Goal: Task Accomplishment & Management: Manage account settings

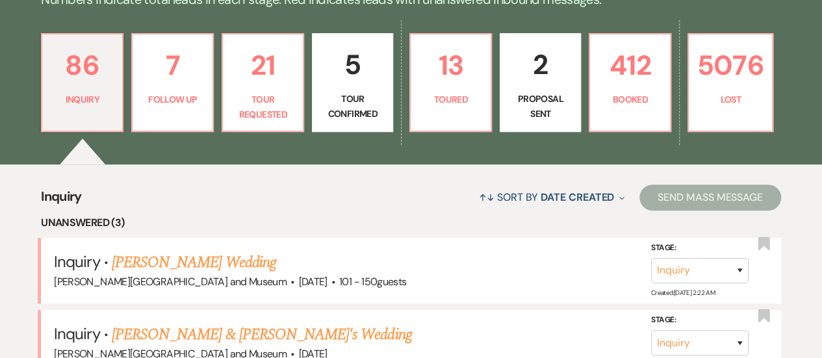
scroll to position [345, 0]
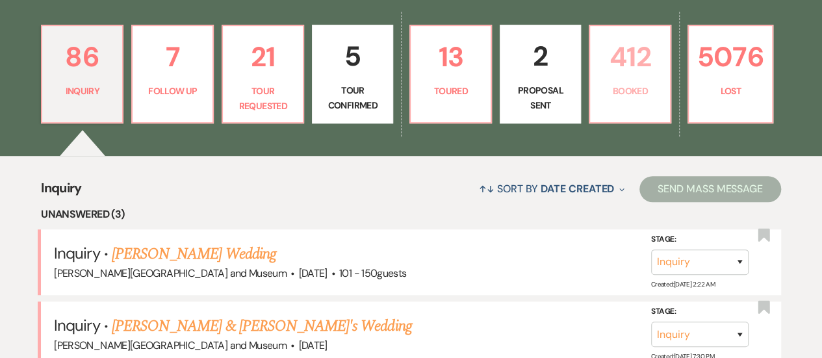
click at [648, 66] on p "412" at bounding box center [630, 57] width 64 height 44
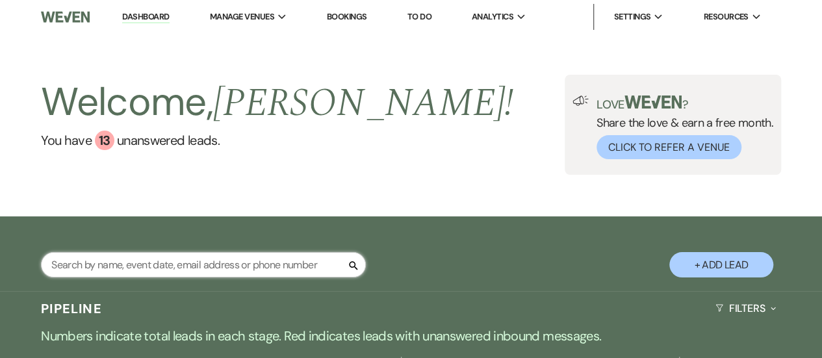
click at [186, 267] on input "text" at bounding box center [203, 264] width 325 height 25
type input "[PERSON_NAME]"
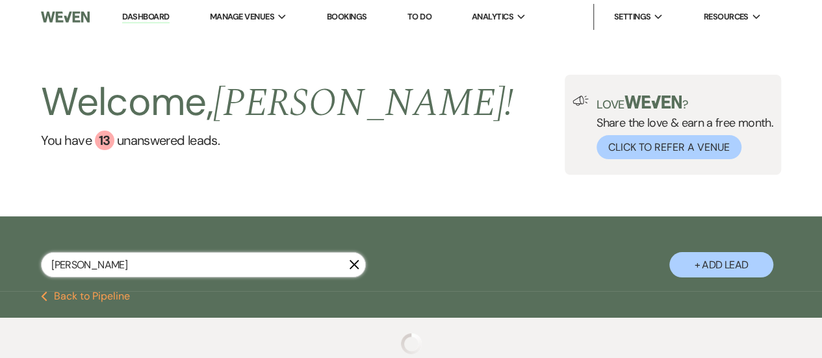
select select "8"
select select "10"
select select "6"
select select "8"
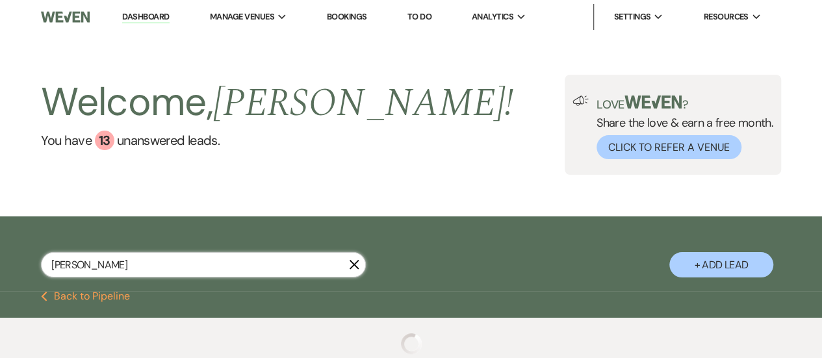
select select "5"
select select "8"
select select "5"
select select "8"
select select "10"
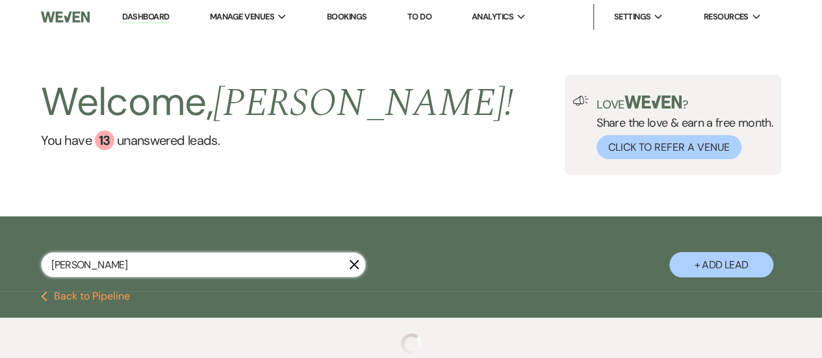
select select "8"
select select "6"
select select "8"
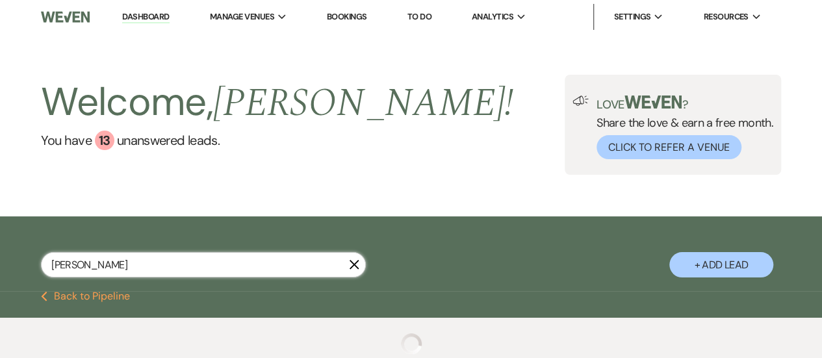
select select "8"
select select "5"
select select "8"
select select "5"
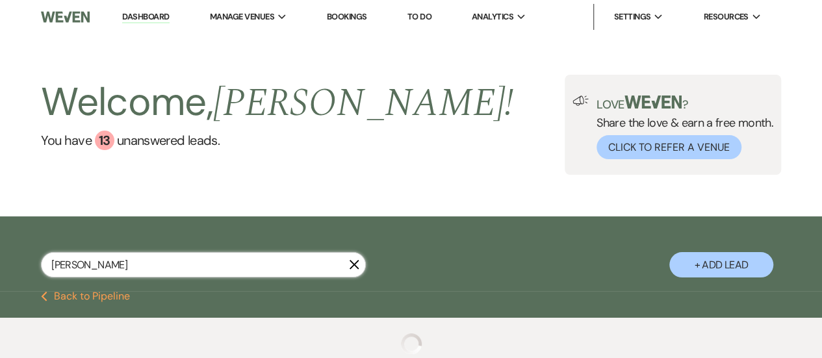
select select "8"
select select "10"
select select "8"
select select "10"
select select "8"
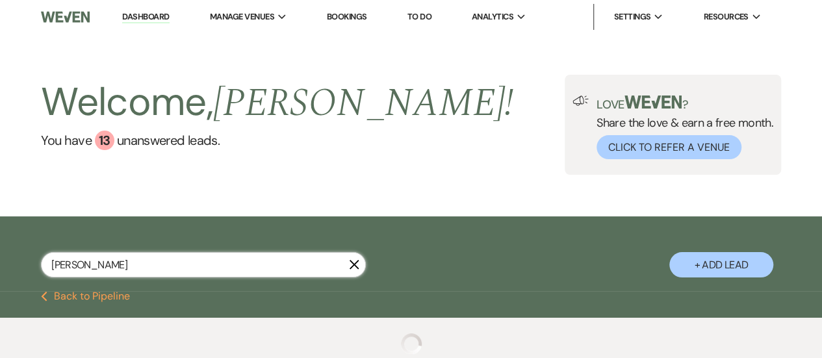
select select "10"
select select "8"
select select "1"
select select "8"
select select "5"
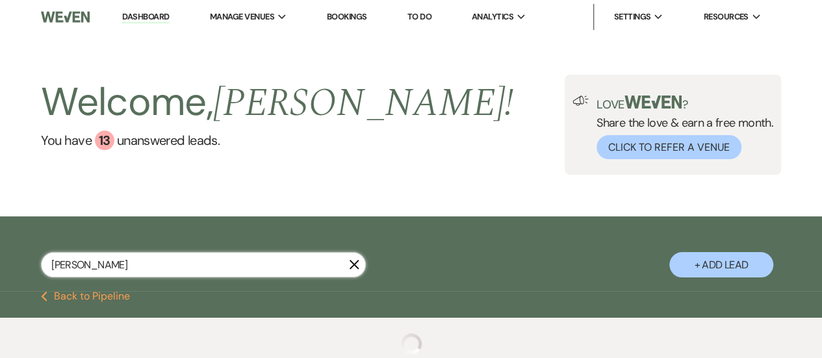
select select "8"
select select "5"
select select "8"
select select "9"
select select "8"
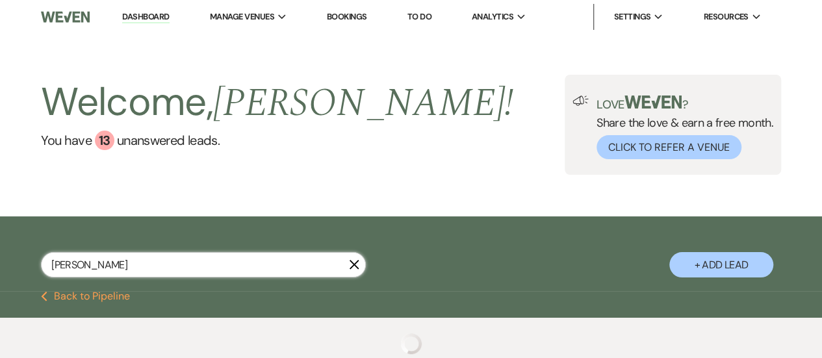
select select "5"
select select "8"
select select "5"
select select "8"
select select "5"
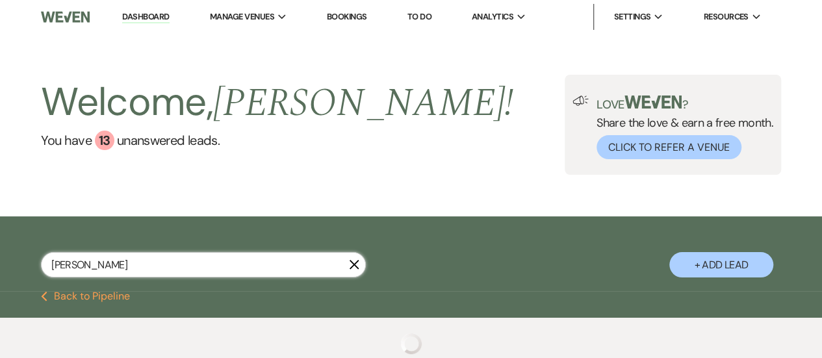
select select "8"
select select "7"
select select "8"
select select "5"
select select "8"
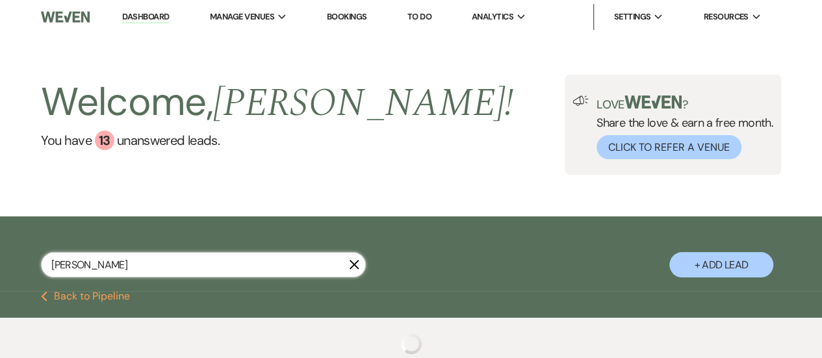
select select "5"
select select "8"
select select "5"
select select "8"
select select "5"
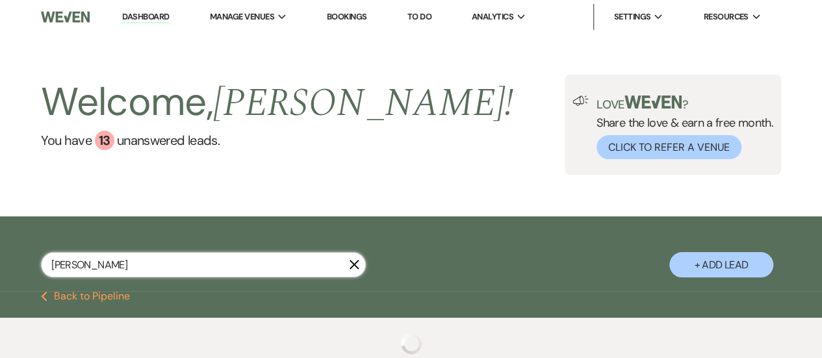
select select "8"
select select "5"
select select "8"
select select "6"
select select "8"
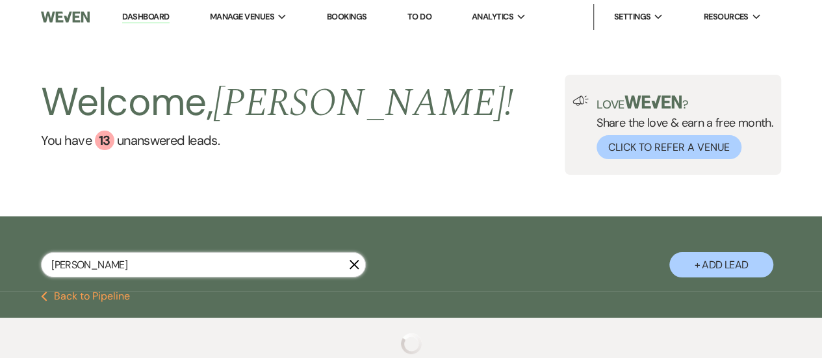
select select "8"
select select "6"
select select "8"
select select "5"
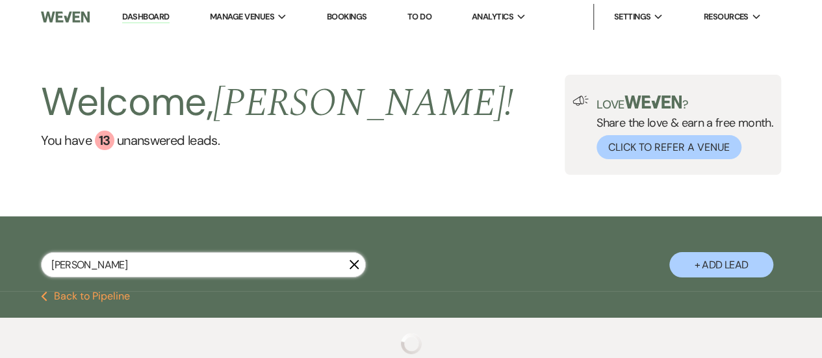
select select "8"
select select "10"
select select "8"
select select "10"
select select "8"
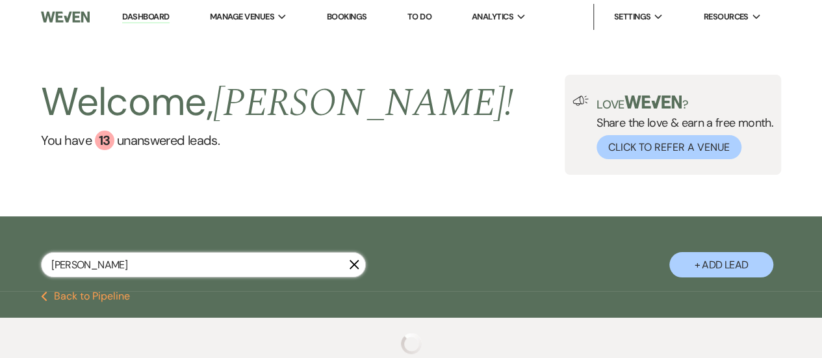
select select "9"
select select "8"
select select "10"
select select "8"
select select "1"
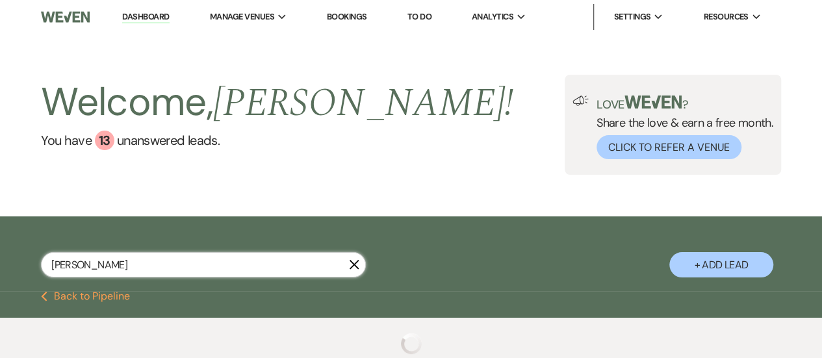
select select "8"
select select "5"
select select "8"
select select "5"
select select "8"
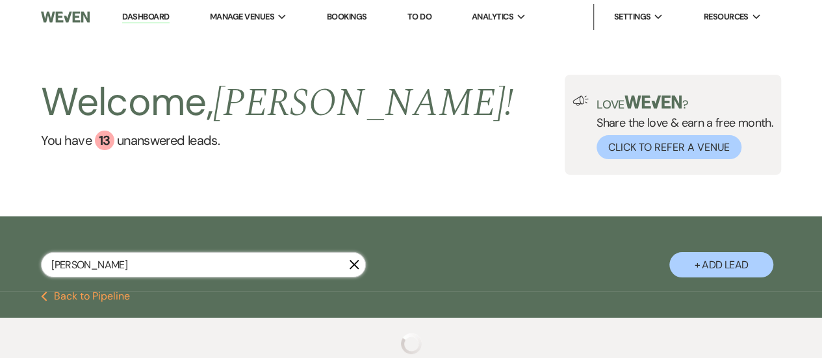
select select "5"
select select "8"
select select "5"
select select "8"
select select "4"
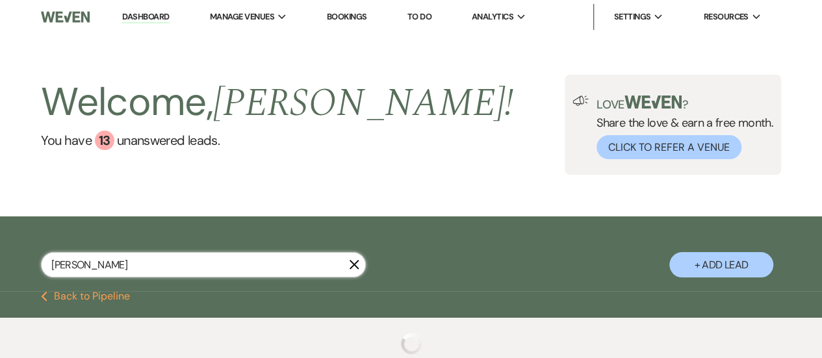
select select "8"
select select "6"
select select "8"
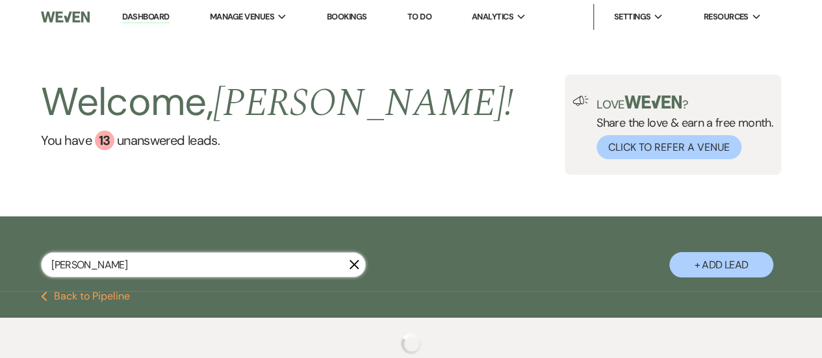
select select "5"
select select "8"
select select "10"
select select "8"
select select "5"
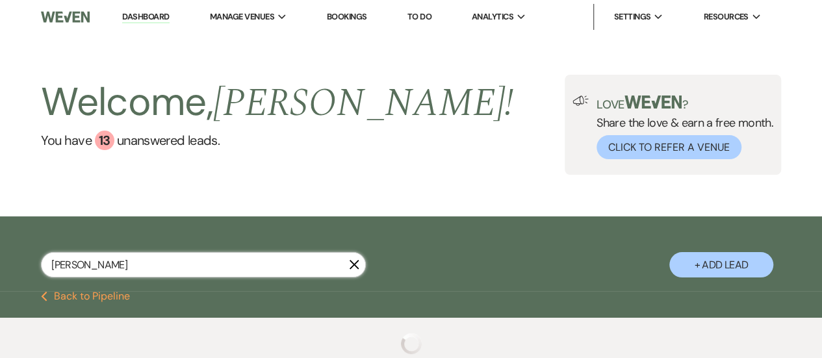
select select "8"
select select "10"
select select "8"
select select "1"
select select "8"
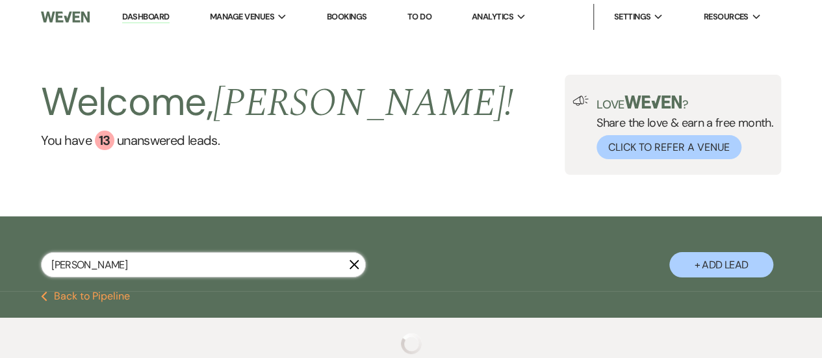
select select "10"
select select "8"
select select "10"
select select "8"
select select "10"
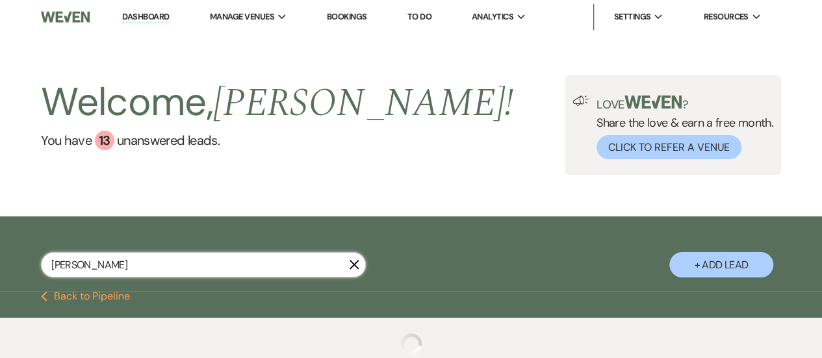
select select "8"
select select "5"
select select "8"
select select "5"
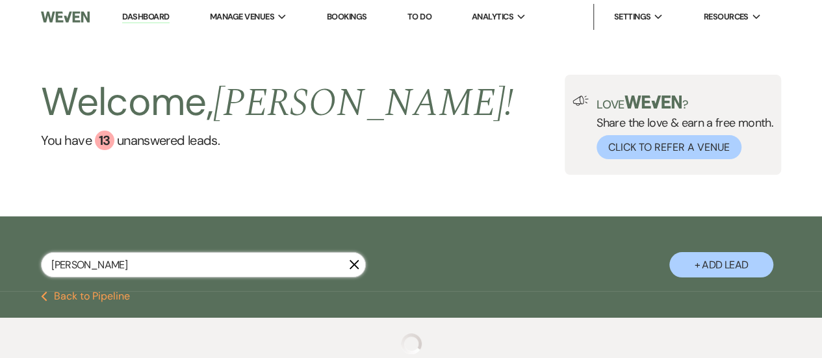
select select "8"
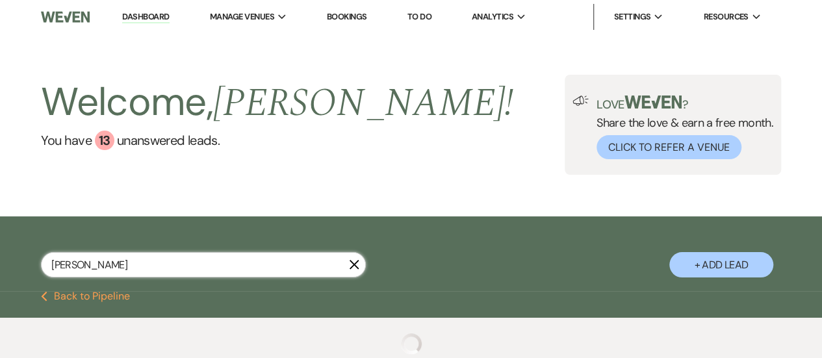
select select "8"
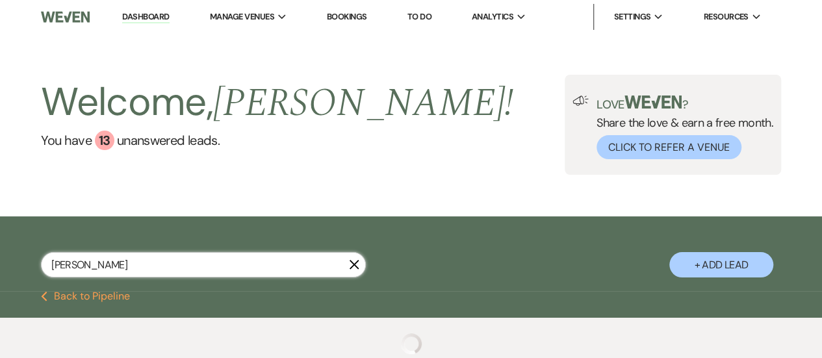
select select "8"
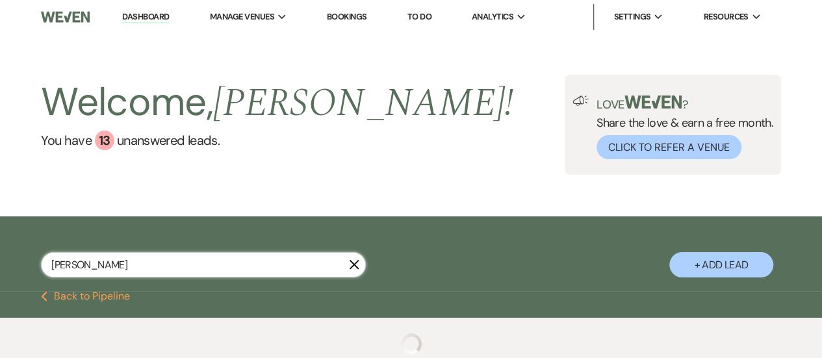
select select "8"
select select "2"
select select "8"
select select "2"
select select "8"
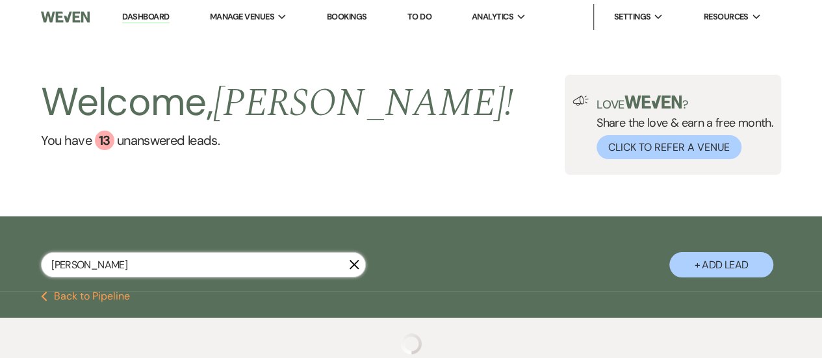
select select "2"
select select "8"
select select "2"
select select "8"
select select "2"
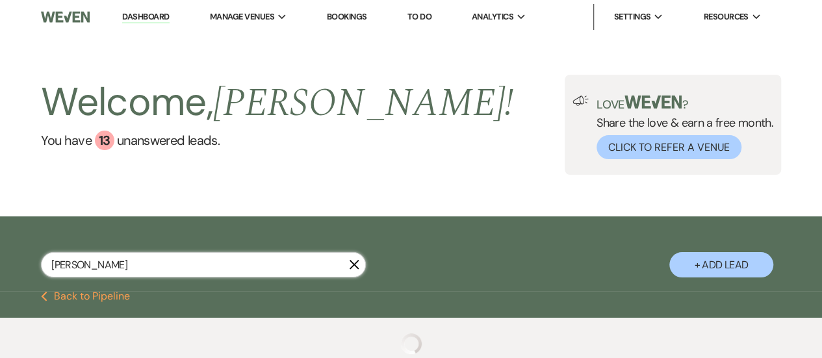
select select "8"
select select "2"
select select "8"
select select "2"
select select "8"
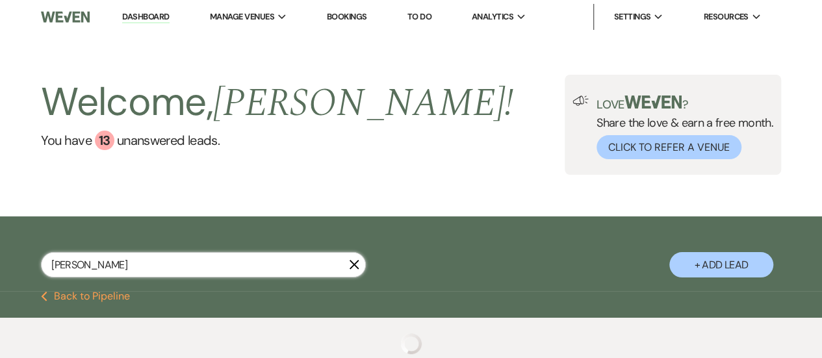
select select "2"
select select "8"
select select "2"
select select "8"
select select "2"
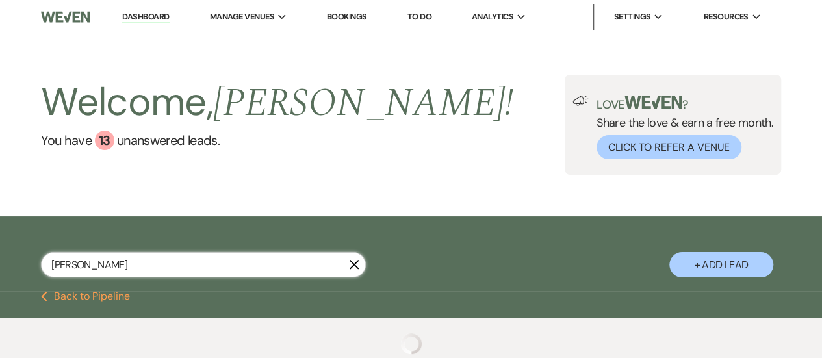
select select "8"
select select "2"
select select "8"
select select "2"
select select "8"
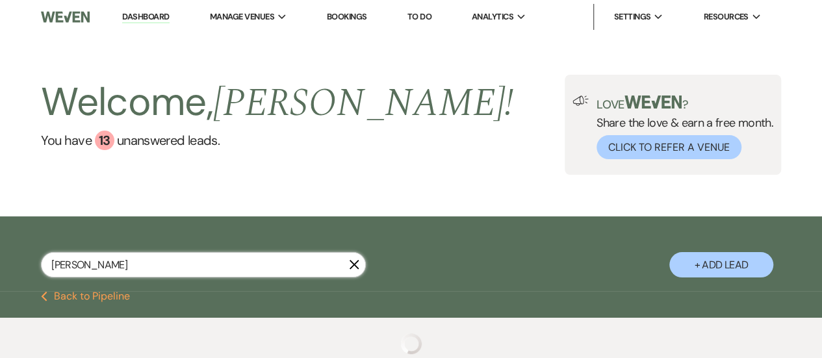
select select "2"
select select "8"
select select "2"
select select "8"
select select "2"
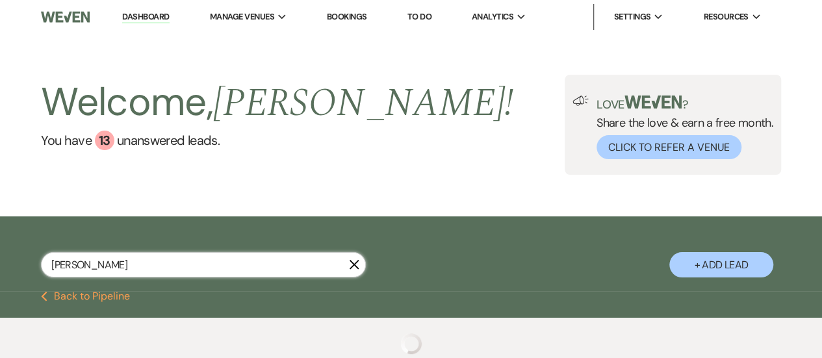
select select "8"
select select "2"
select select "6"
select select "8"
select select "5"
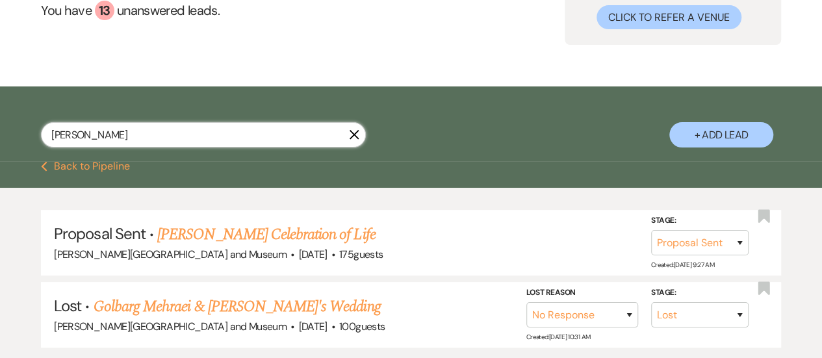
scroll to position [151, 0]
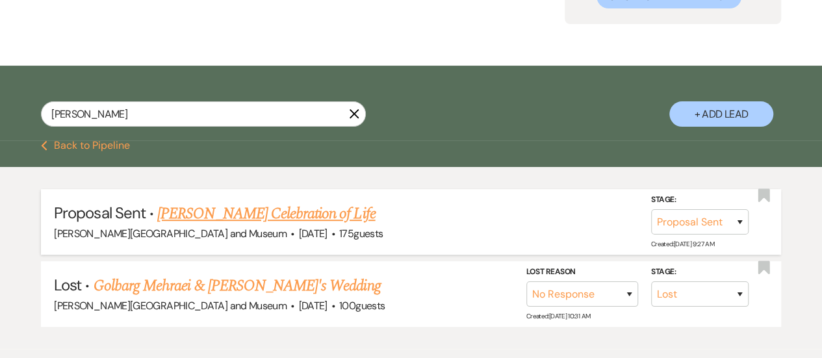
click at [266, 211] on link "[PERSON_NAME] Celebration of Life" at bounding box center [266, 213] width 218 height 23
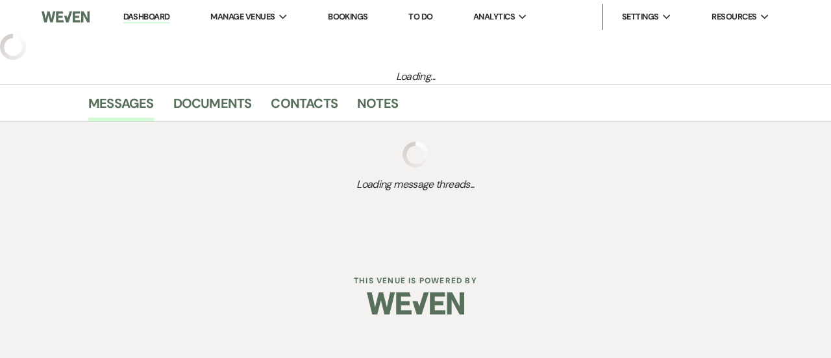
select select "6"
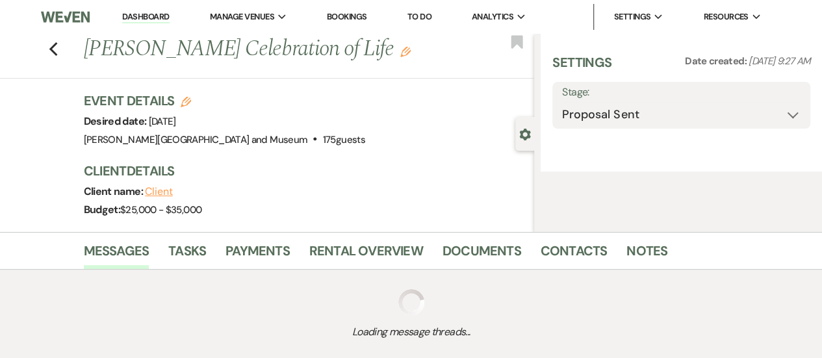
select select "5"
select select "14"
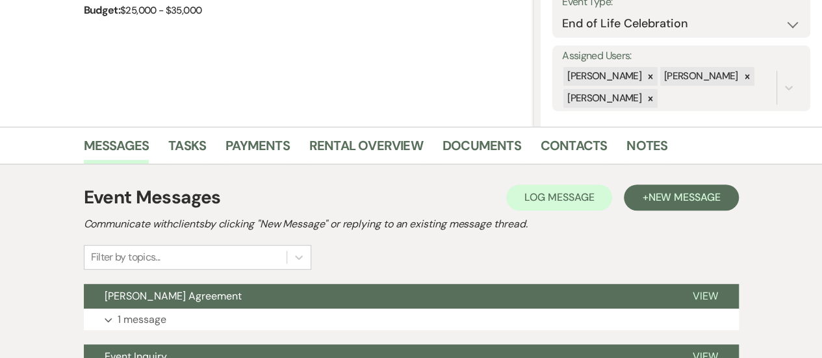
scroll to position [246, 0]
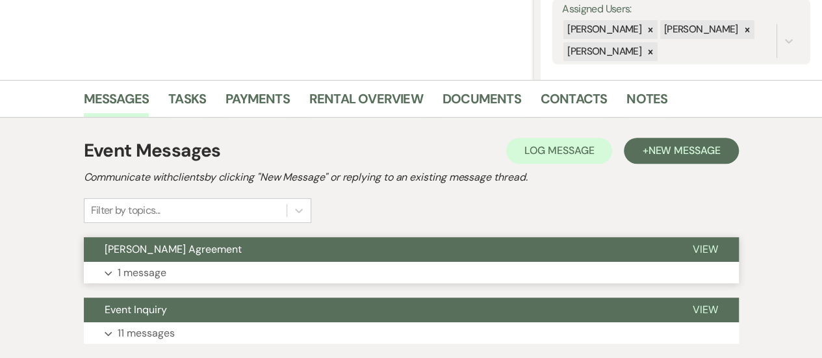
click at [479, 272] on button "Expand 1 message" at bounding box center [411, 273] width 655 height 22
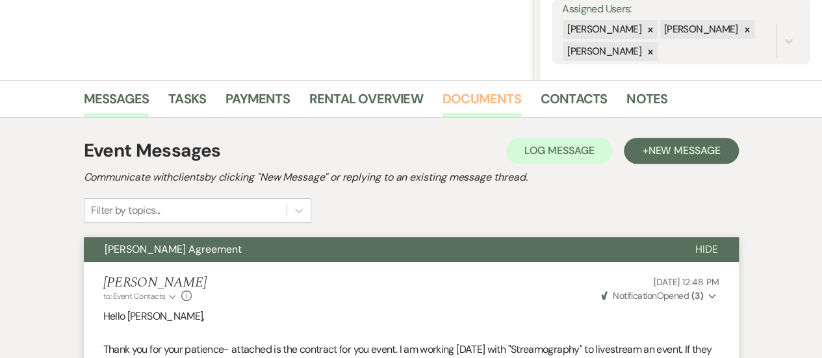
click at [485, 97] on link "Documents" at bounding box center [481, 102] width 79 height 29
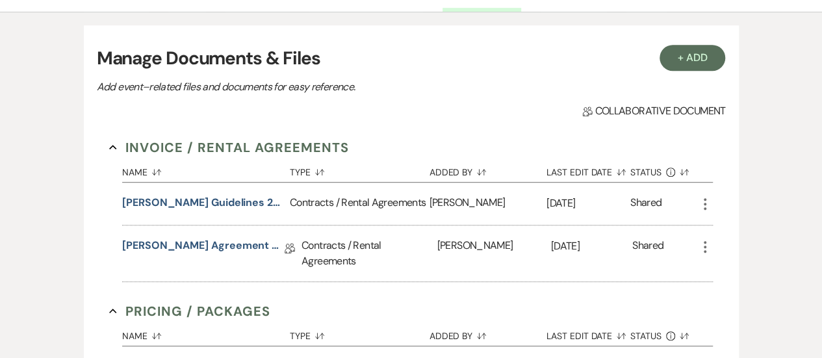
scroll to position [353, 0]
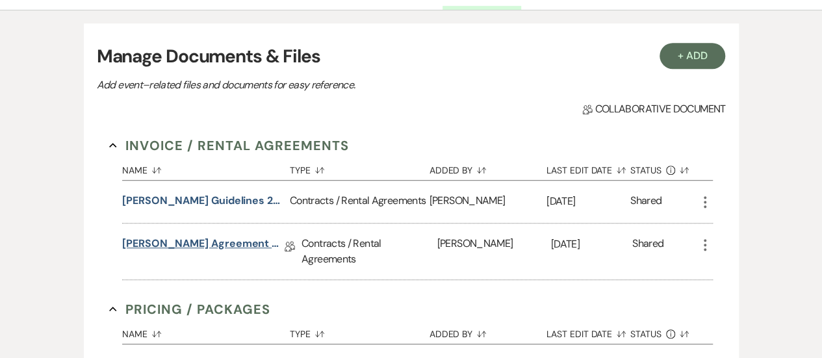
click at [229, 240] on link "[PERSON_NAME] Agreement ~ [PERSON_NAME] [PERSON_NAME] COL [DATE]" at bounding box center [203, 246] width 162 height 20
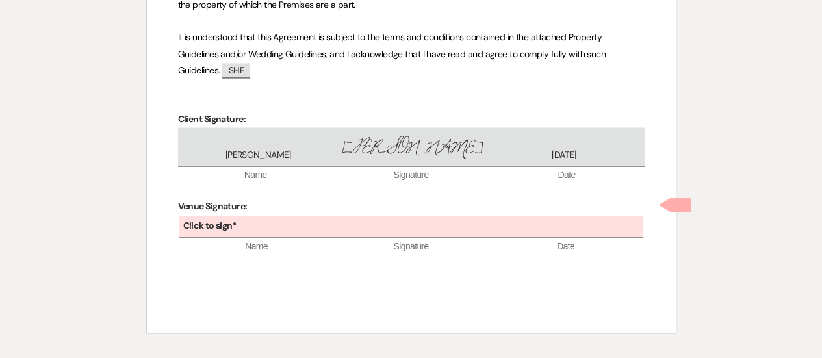
scroll to position [1005, 0]
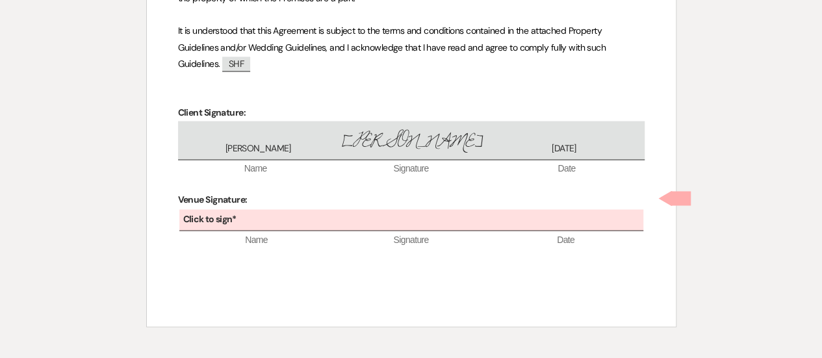
select select "6"
select select "5"
select select "14"
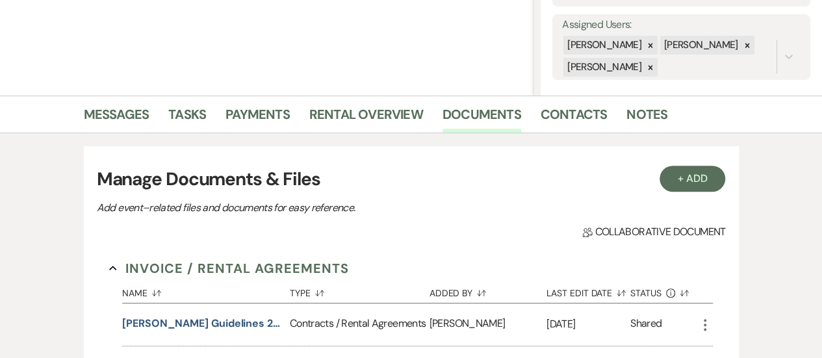
scroll to position [226, 0]
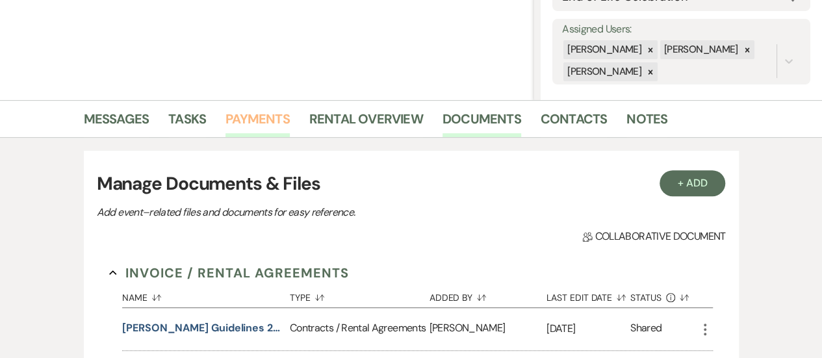
click at [246, 120] on link "Payments" at bounding box center [257, 122] width 64 height 29
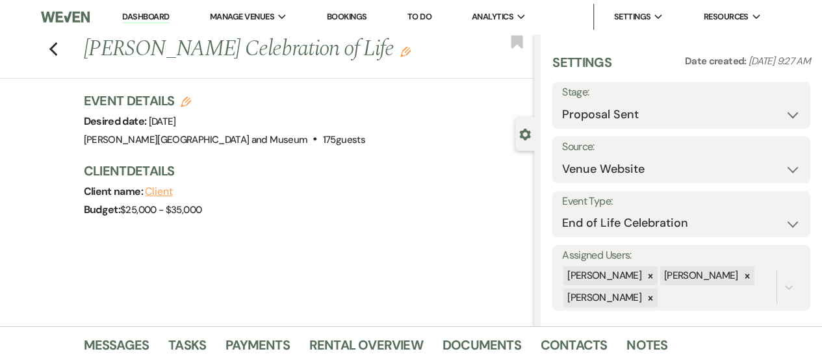
click at [140, 16] on link "Dashboard" at bounding box center [145, 17] width 47 height 12
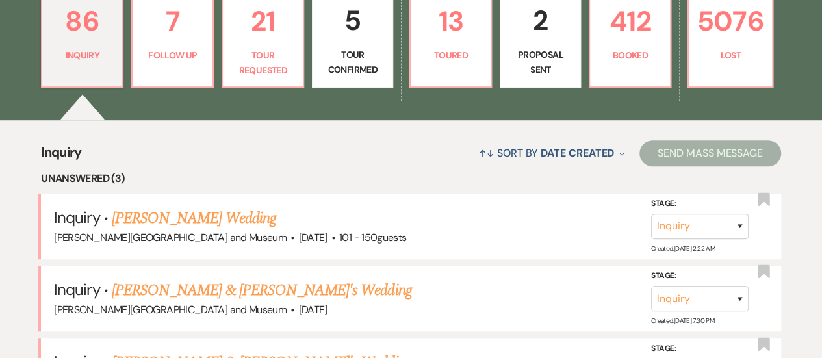
scroll to position [363, 0]
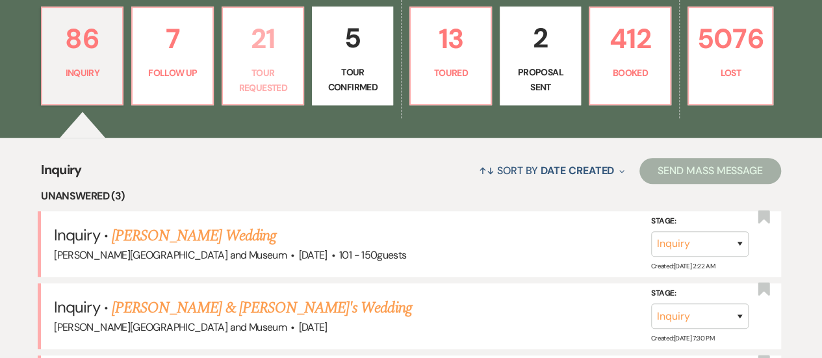
click at [275, 44] on p "21" at bounding box center [263, 39] width 64 height 44
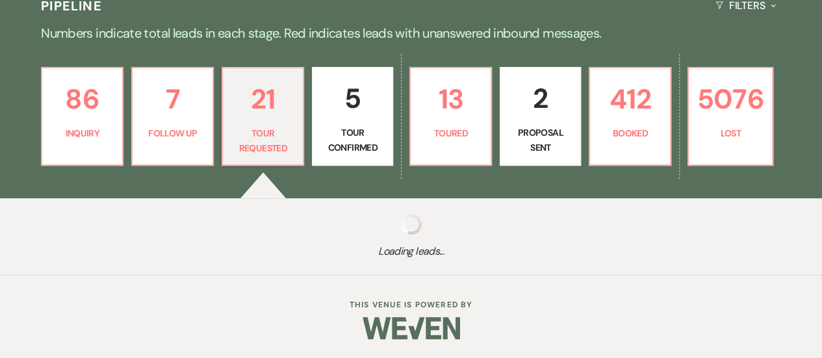
select select "2"
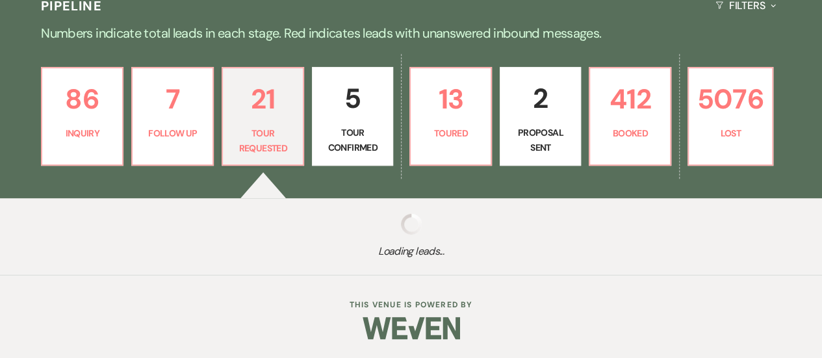
select select "2"
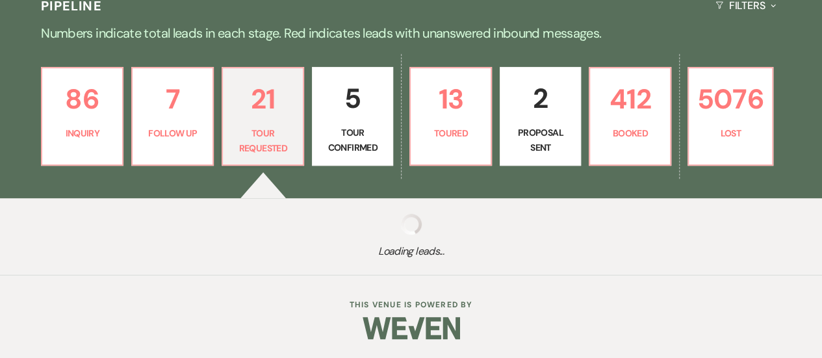
select select "2"
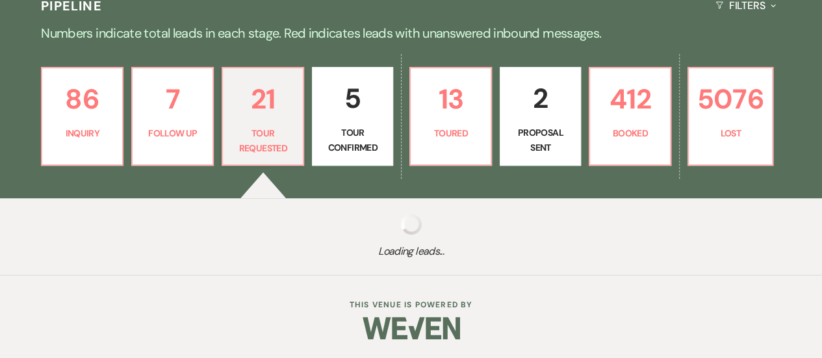
select select "2"
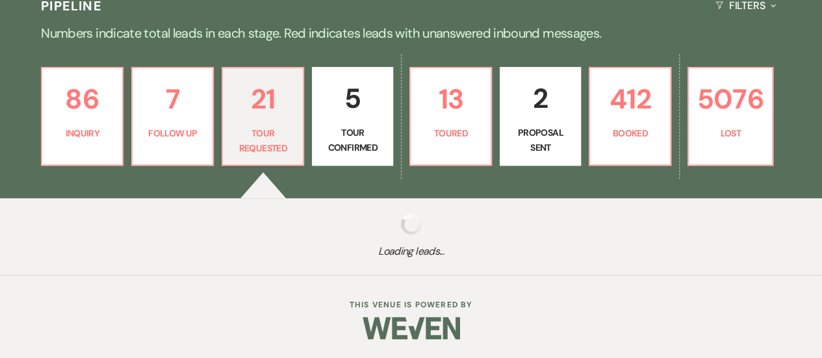
select select "2"
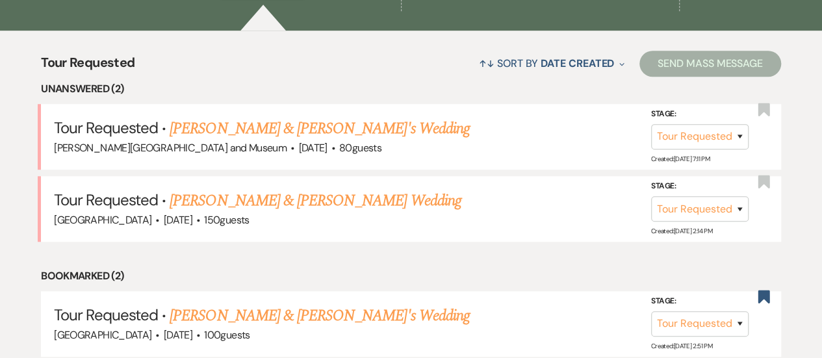
scroll to position [482, 0]
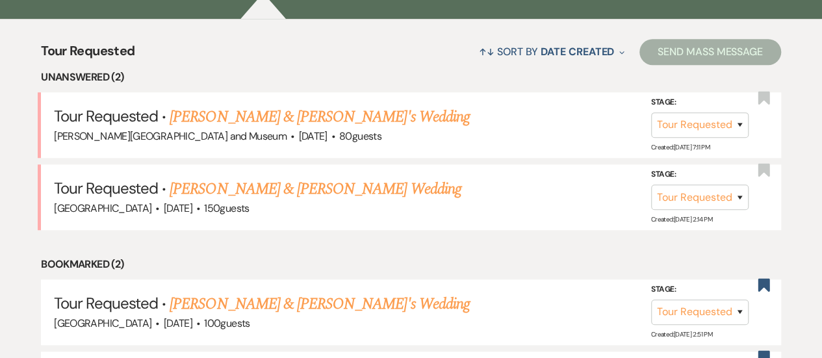
click at [239, 112] on link "[PERSON_NAME] & [PERSON_NAME]'s Wedding" at bounding box center [320, 116] width 300 height 23
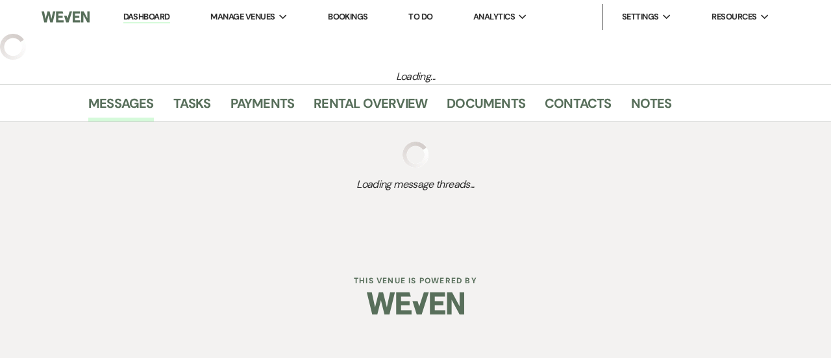
select select "2"
select select "5"
